Goal: Information Seeking & Learning: Learn about a topic

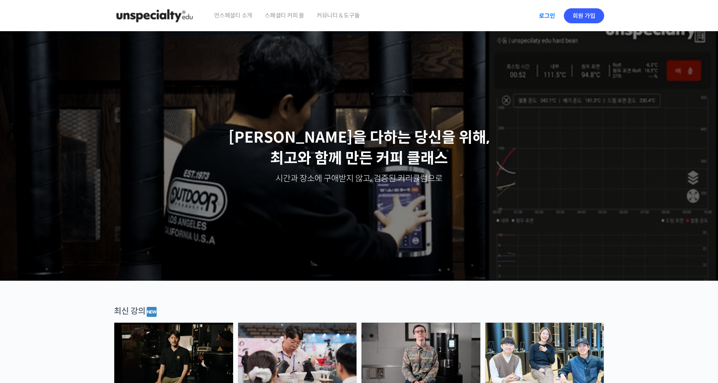
click at [543, 15] on link "로그인" at bounding box center [547, 15] width 26 height 19
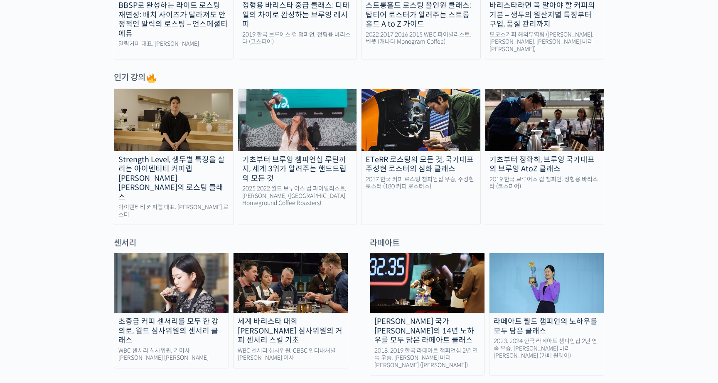
scroll to position [417, 0]
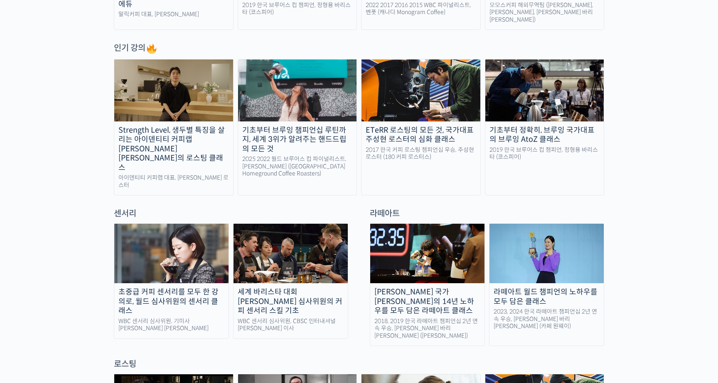
click at [137, 83] on img at bounding box center [173, 89] width 119 height 61
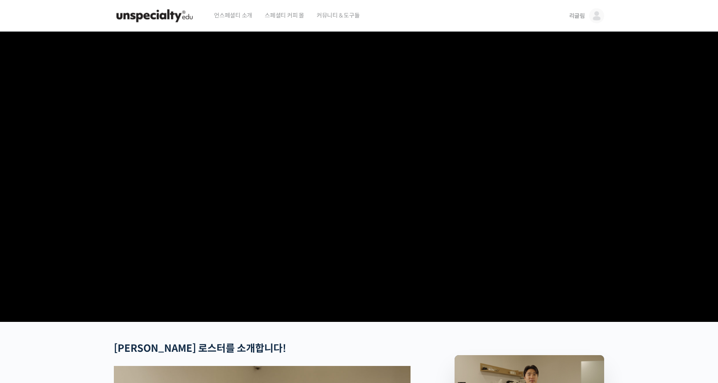
click at [582, 14] on span "리글림" at bounding box center [577, 15] width 16 height 7
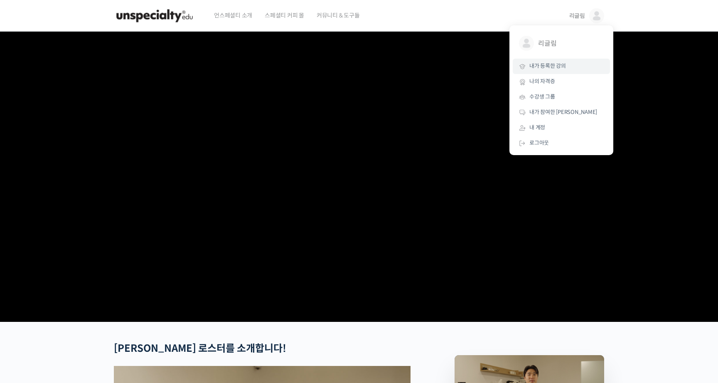
click at [542, 69] on span "내가 등록한 강의" at bounding box center [547, 65] width 37 height 7
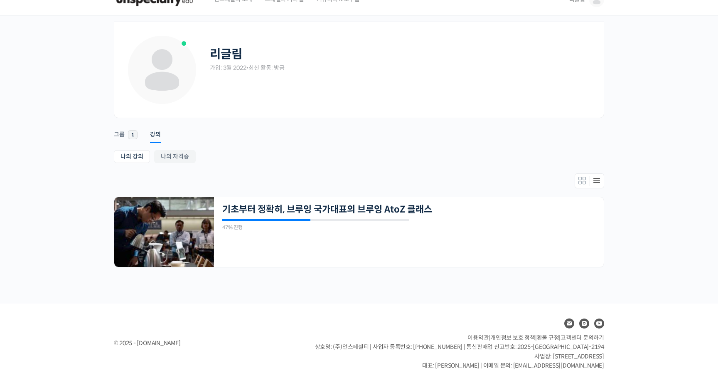
scroll to position [15, 0]
click at [594, 183] on icon "Members directory secondary navigation" at bounding box center [597, 182] width 10 height 10
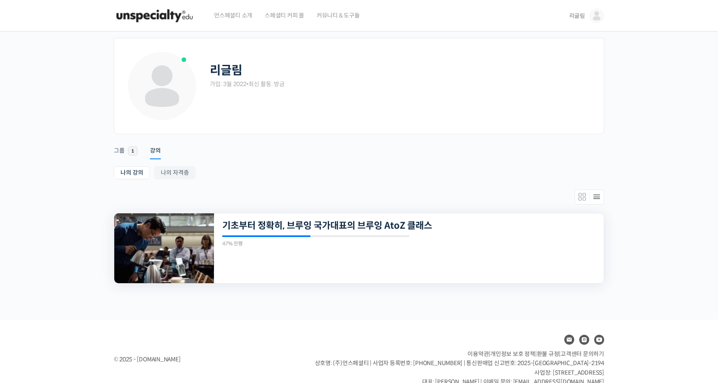
click at [298, 235] on div "23개의 수업 기초부터 정확히, 브루잉 국가대표의 브루잉 AtoZ 클래스 47% 진행 최근 활동: 2022년 03월 25일 9:14 오후 정형…" at bounding box center [409, 248] width 390 height 70
click at [204, 238] on img at bounding box center [164, 248] width 100 height 70
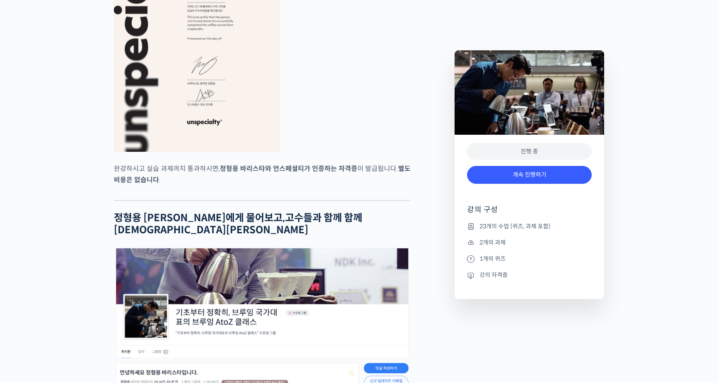
scroll to position [3449, 0]
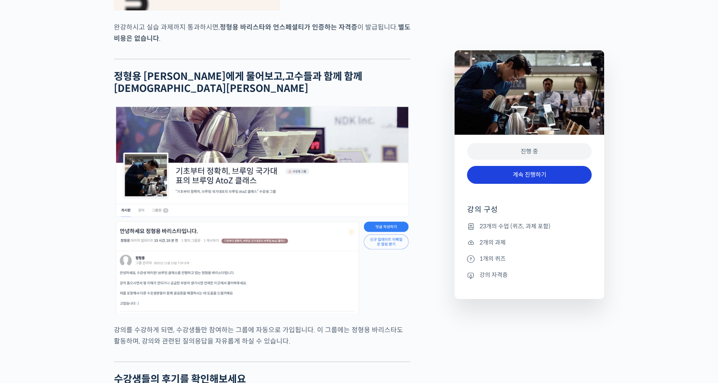
click at [490, 174] on link "계속 진행하기" at bounding box center [529, 175] width 125 height 18
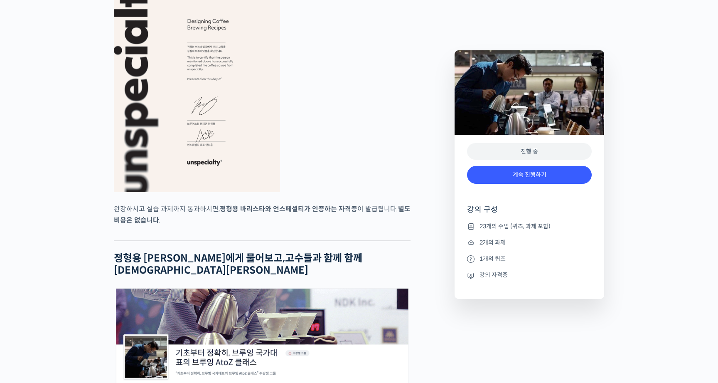
scroll to position [3304, 0]
